Goal: Task Accomplishment & Management: Complete application form

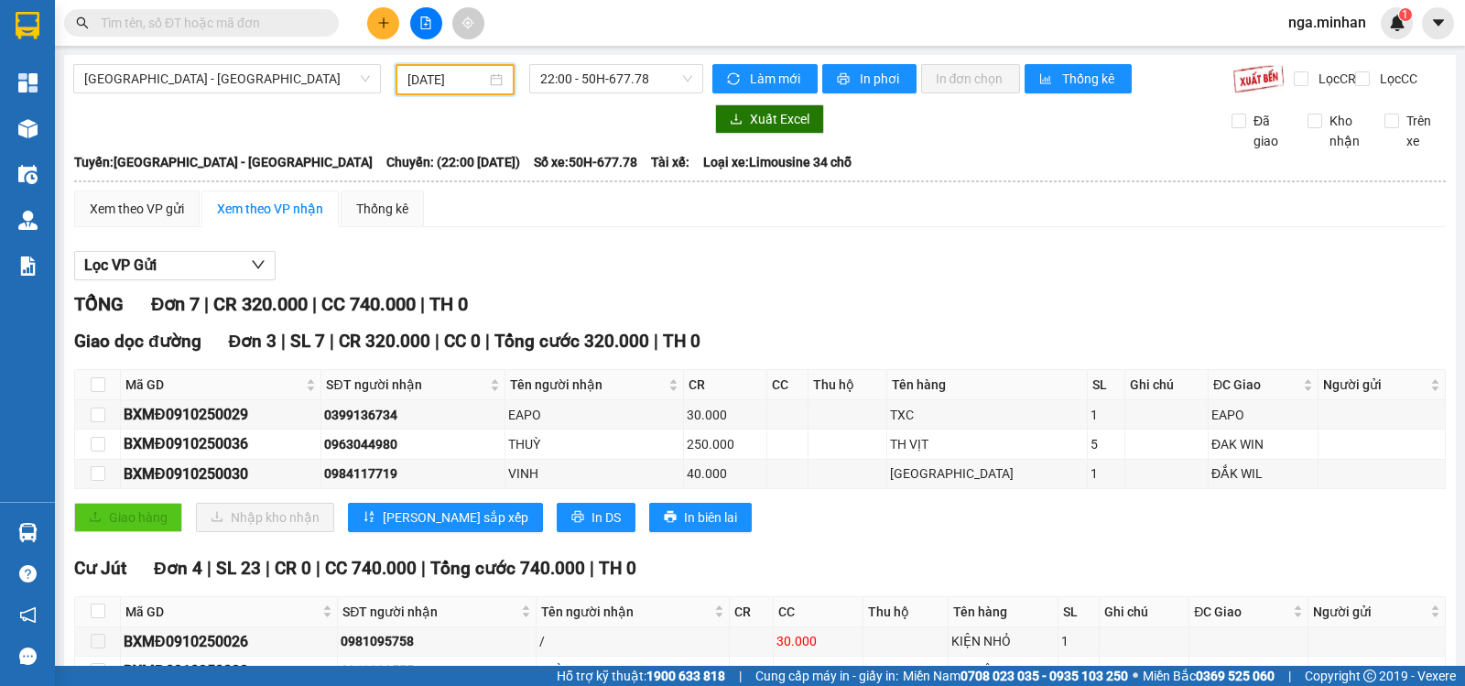
click at [412, 81] on input "[DATE]" at bounding box center [447, 80] width 80 height 20
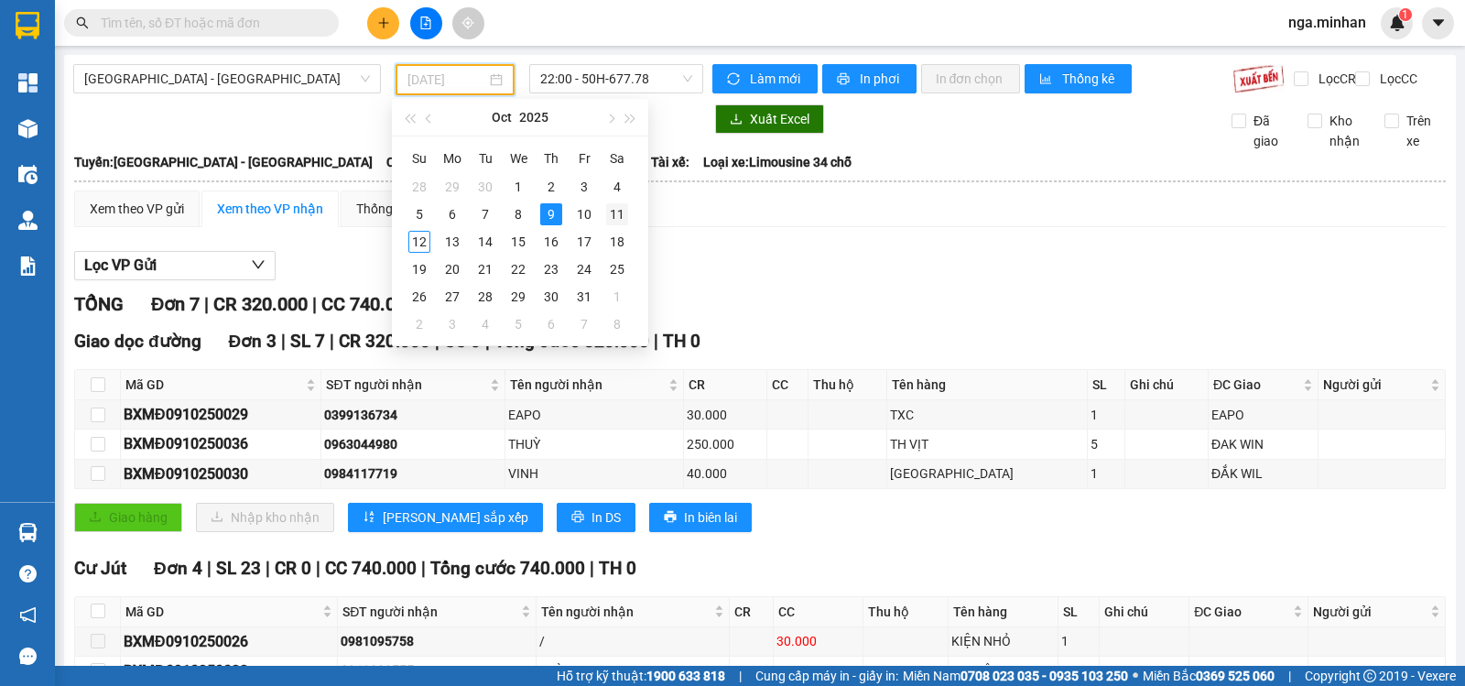
click at [621, 216] on div "11" at bounding box center [617, 214] width 22 height 22
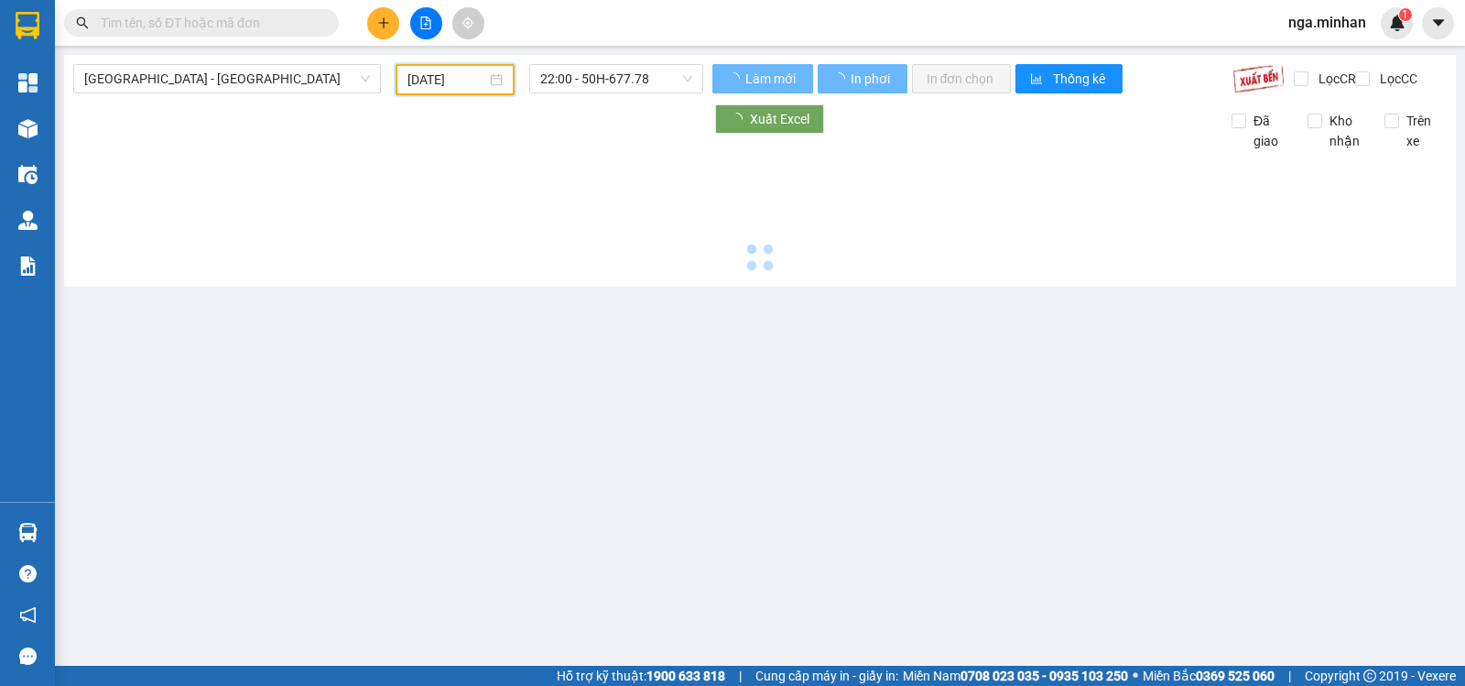
type input "[DATE]"
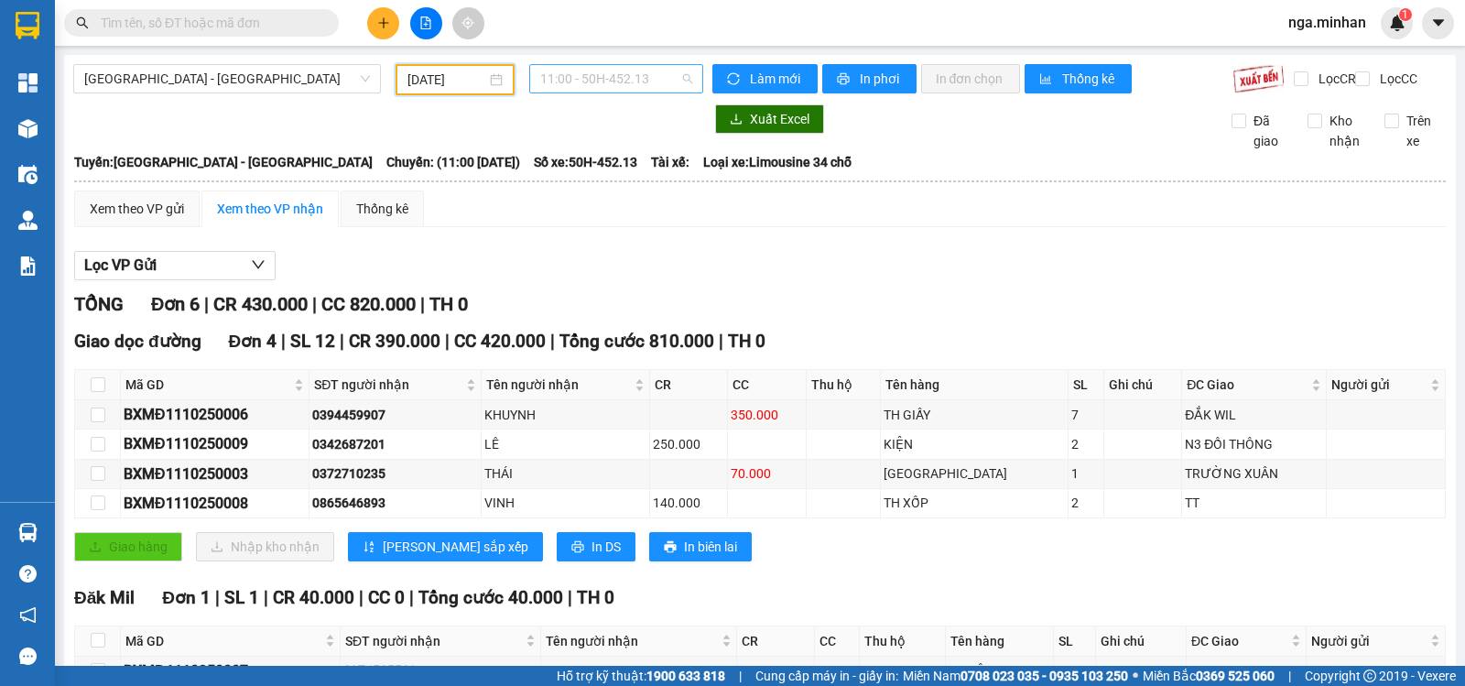
click at [615, 79] on span "11:00 - 50H-452.13" at bounding box center [615, 78] width 151 height 27
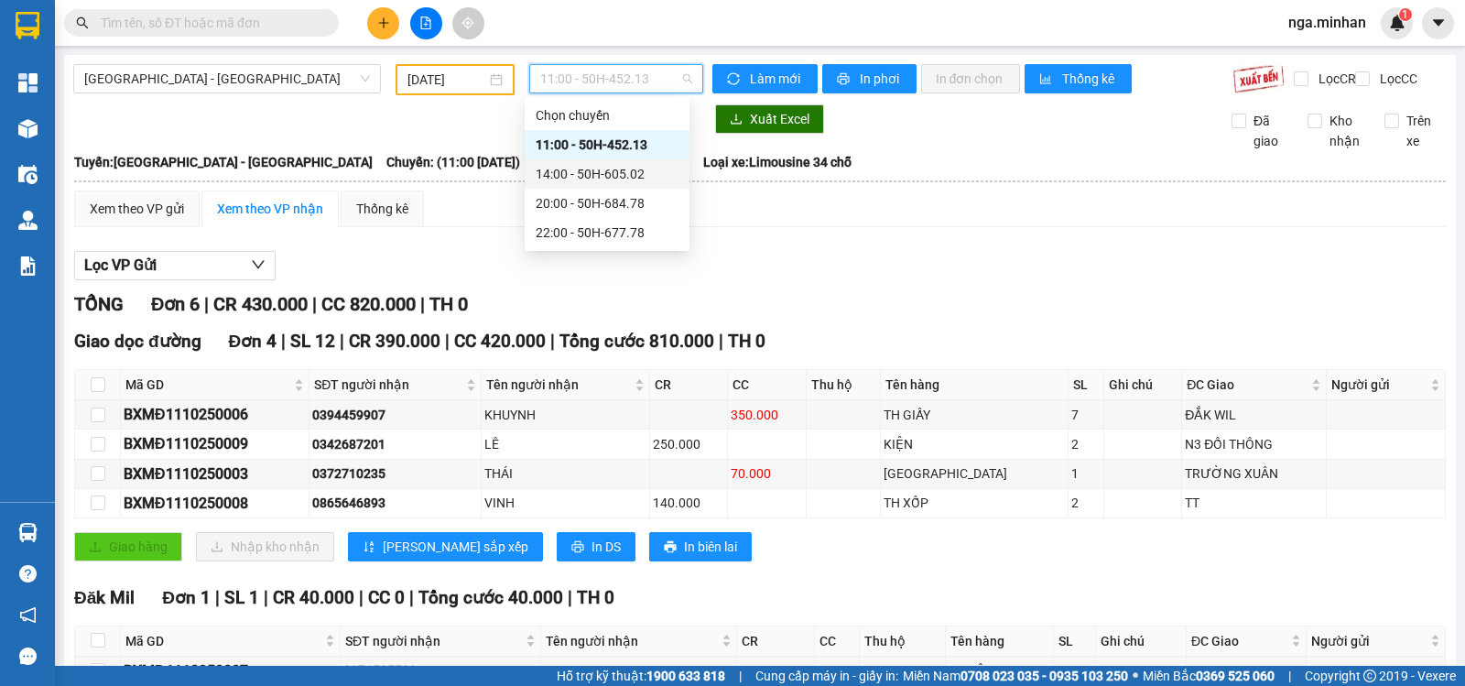
click at [614, 167] on div "14:00 - 50H-605.02" at bounding box center [606, 174] width 143 height 20
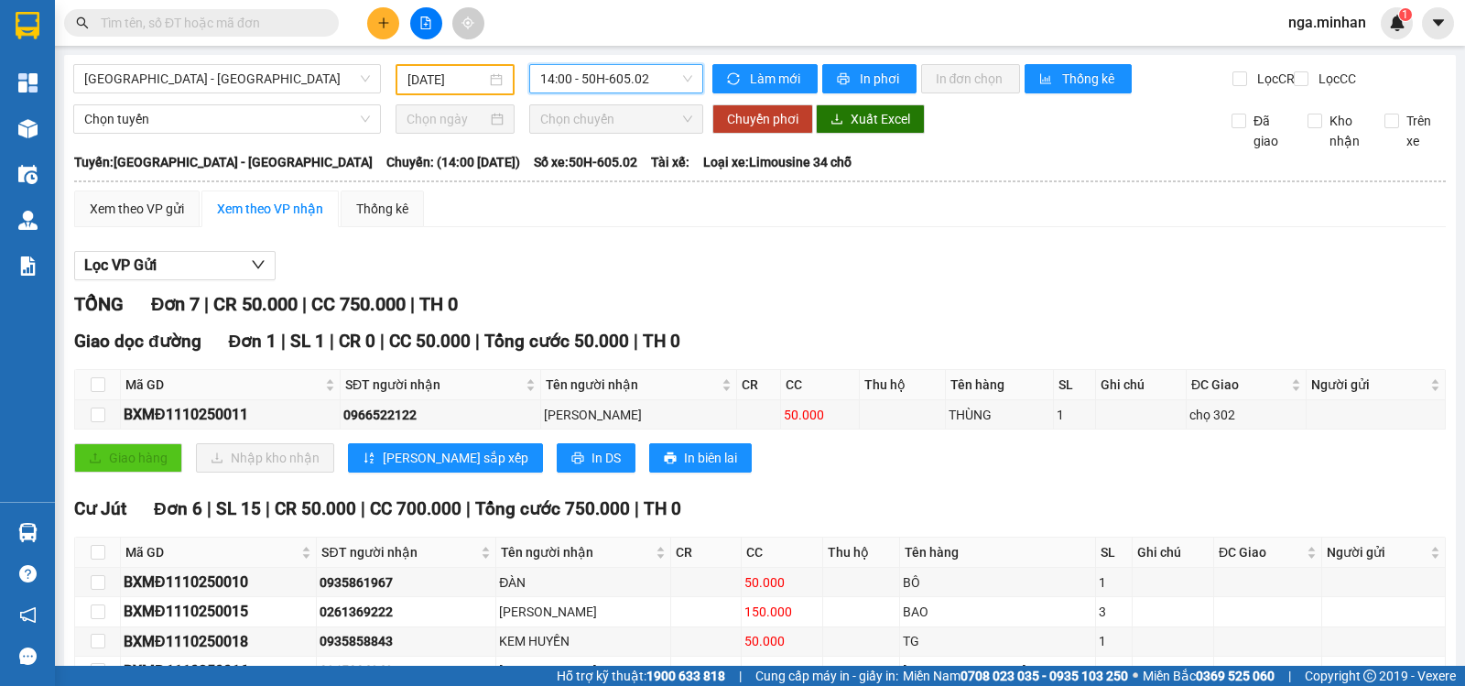
scroll to position [187, 0]
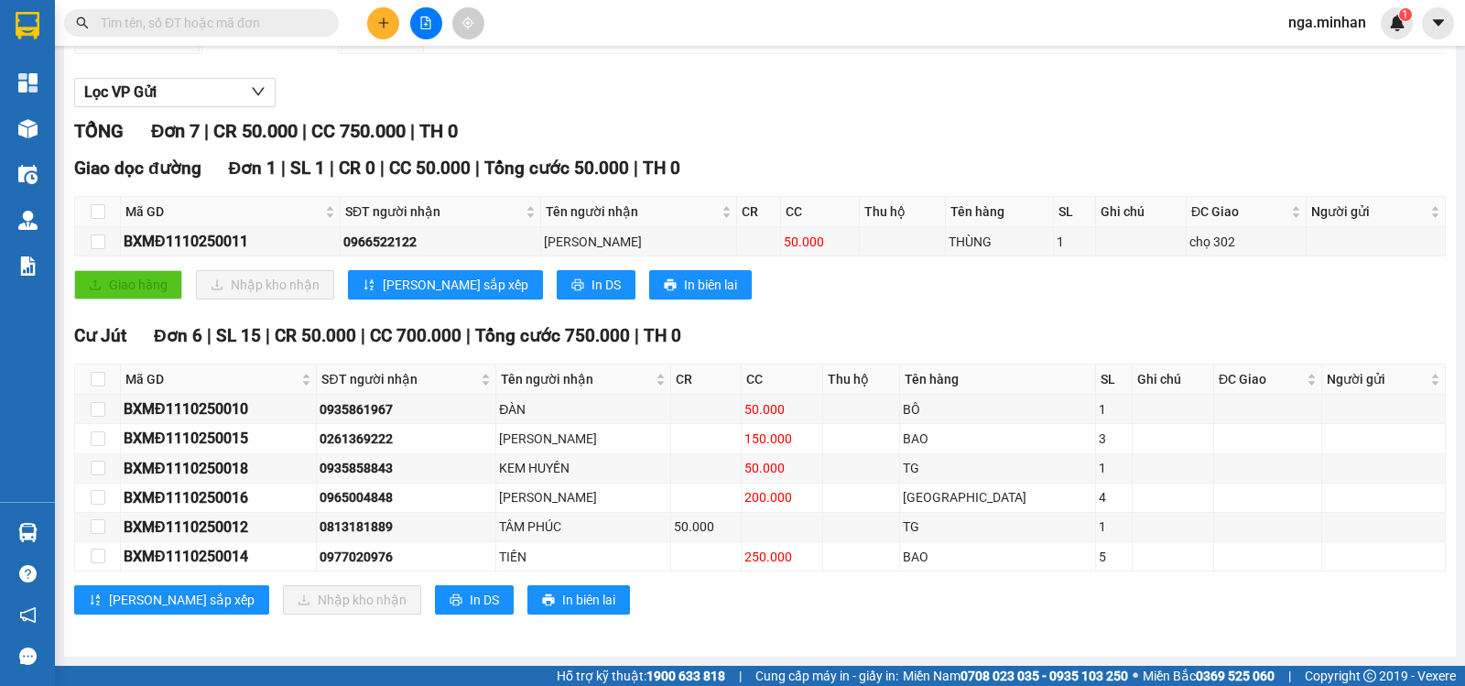
click at [390, 24] on button at bounding box center [383, 23] width 32 height 32
click at [426, 68] on div "Tạo đơn hàng" at bounding box center [456, 69] width 80 height 20
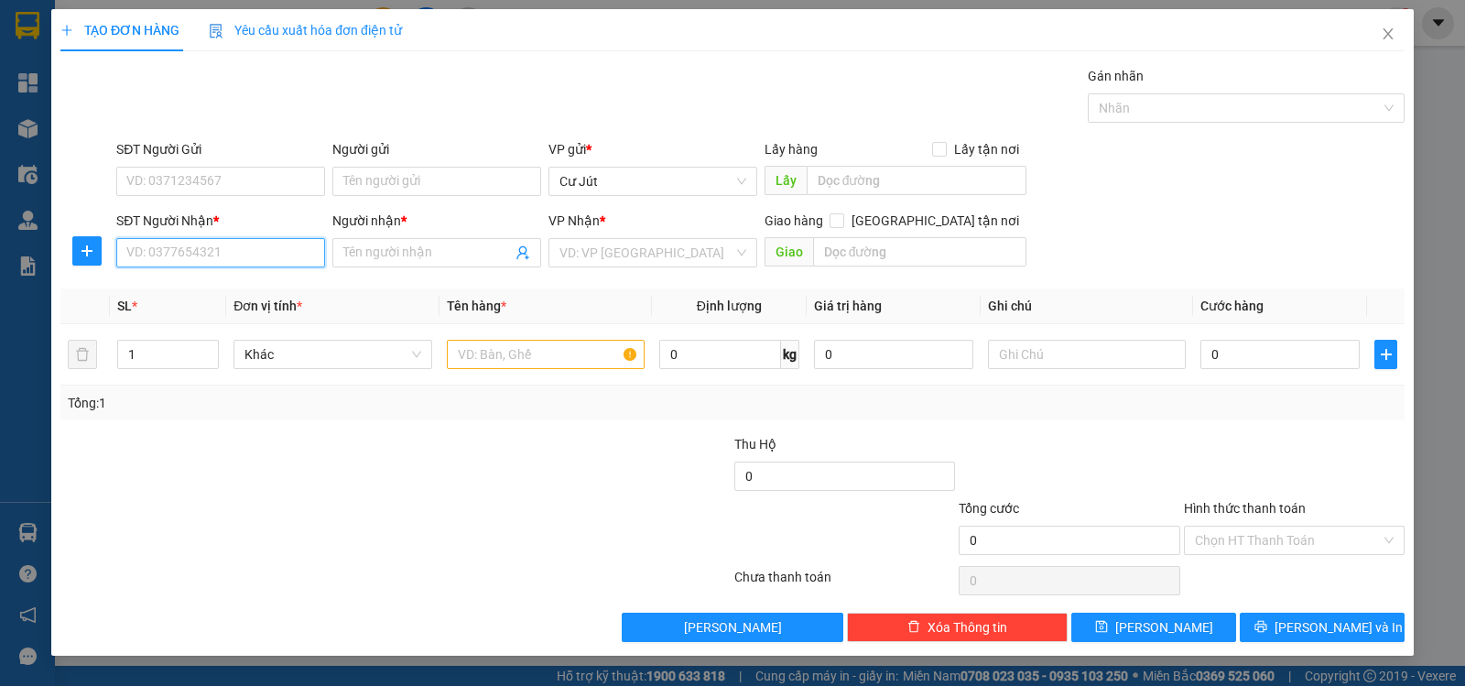
click at [207, 250] on input "SĐT Người Nhận *" at bounding box center [220, 252] width 209 height 29
type input "0845609139"
click at [226, 289] on div "0845609139 - A TRIẾT" at bounding box center [220, 289] width 187 height 20
type input "A TRIẾT"
type input "0845609139"
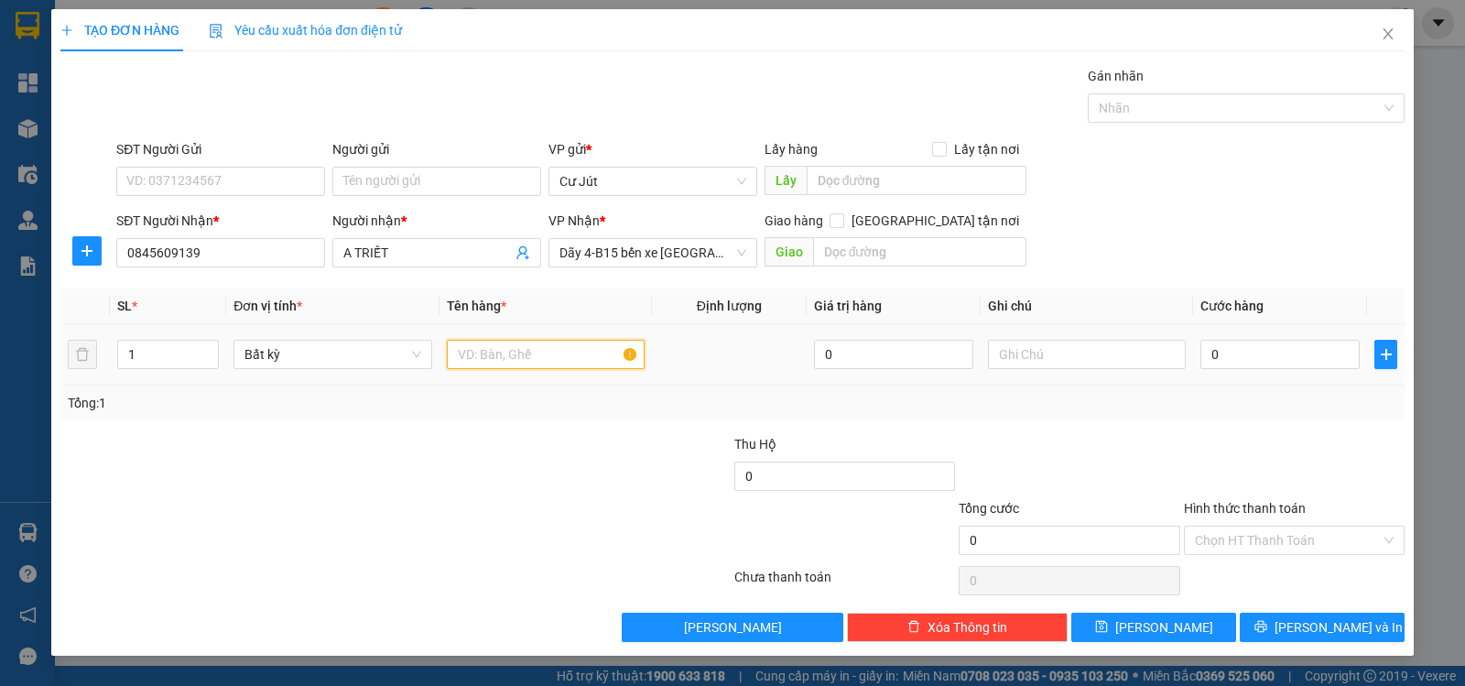
click at [492, 361] on input "text" at bounding box center [546, 354] width 198 height 29
type input "r"
type input "e"
type input "th xốp"
click at [1297, 348] on input "0" at bounding box center [1279, 354] width 159 height 29
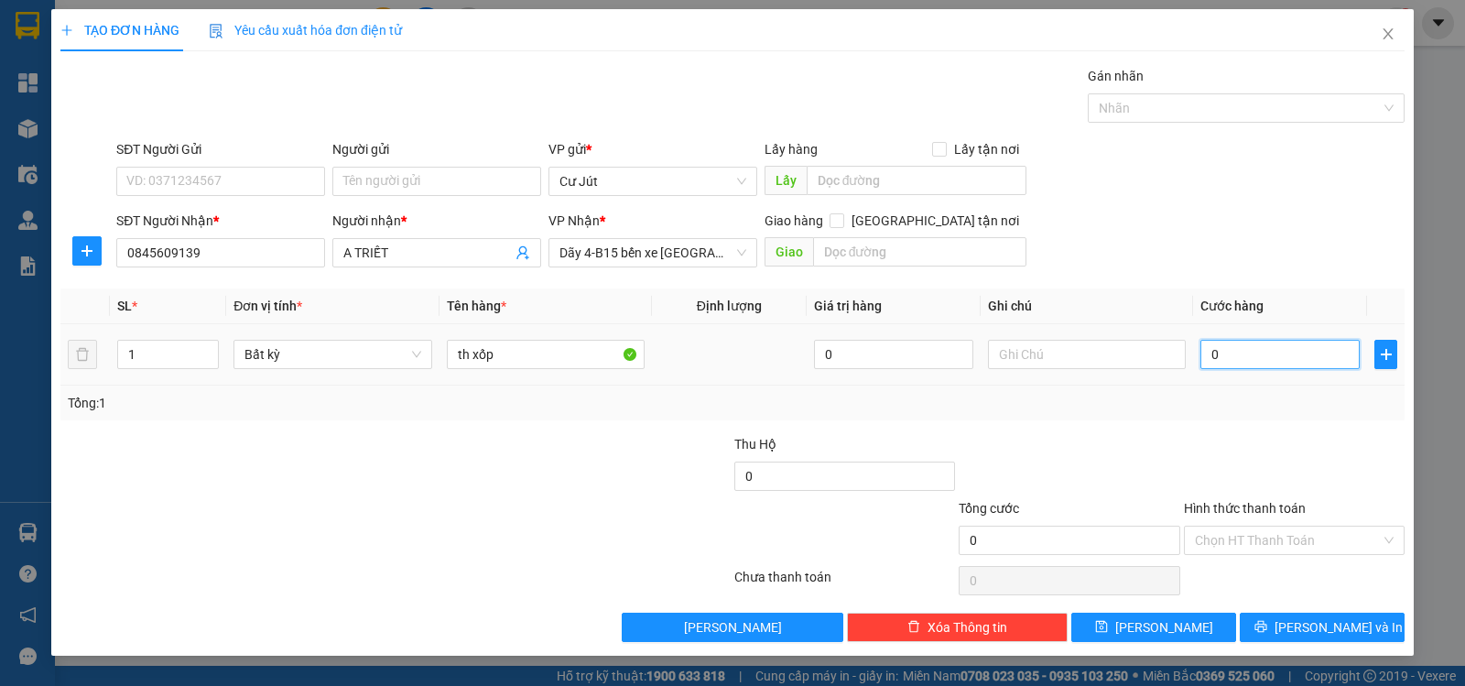
type input "3"
type input "30"
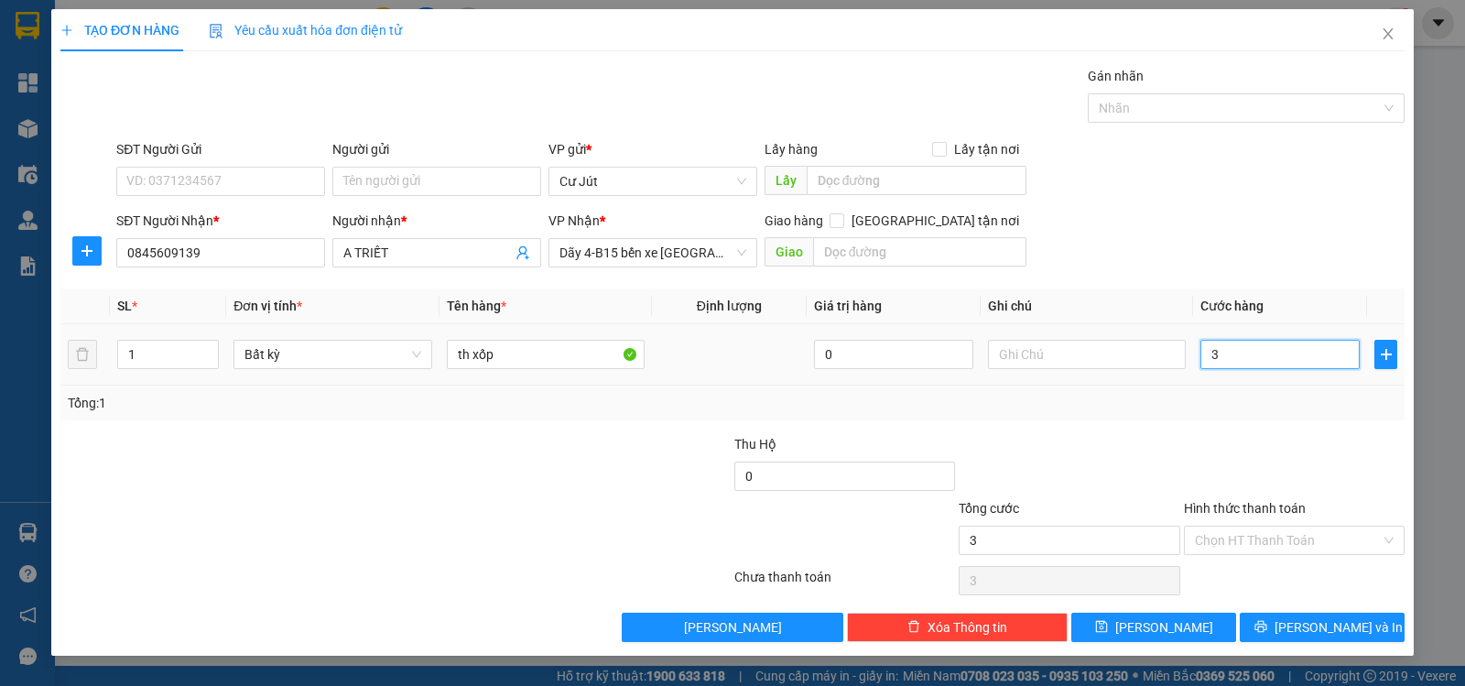
type input "30"
type input "30.000"
click at [1312, 622] on span "[PERSON_NAME] và In" at bounding box center [1338, 627] width 128 height 20
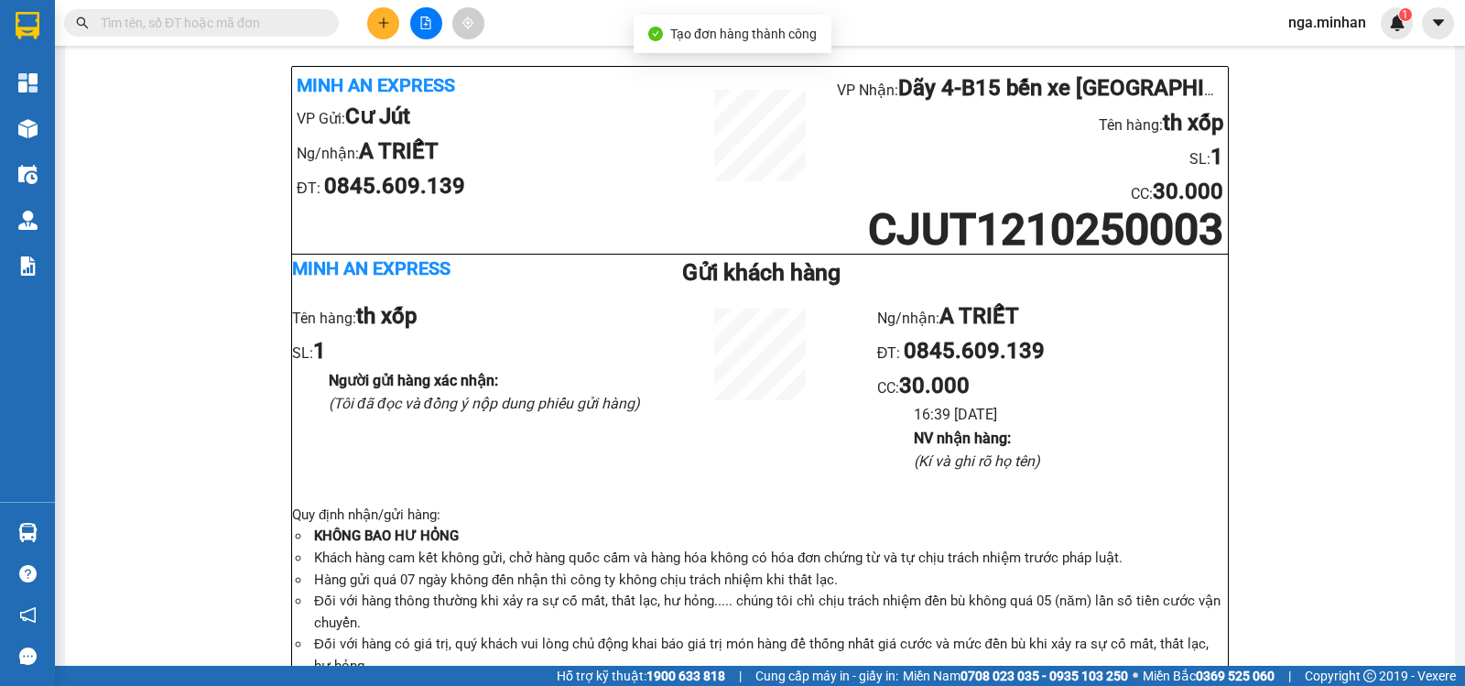
scroll to position [98, 0]
